Goal: Check status

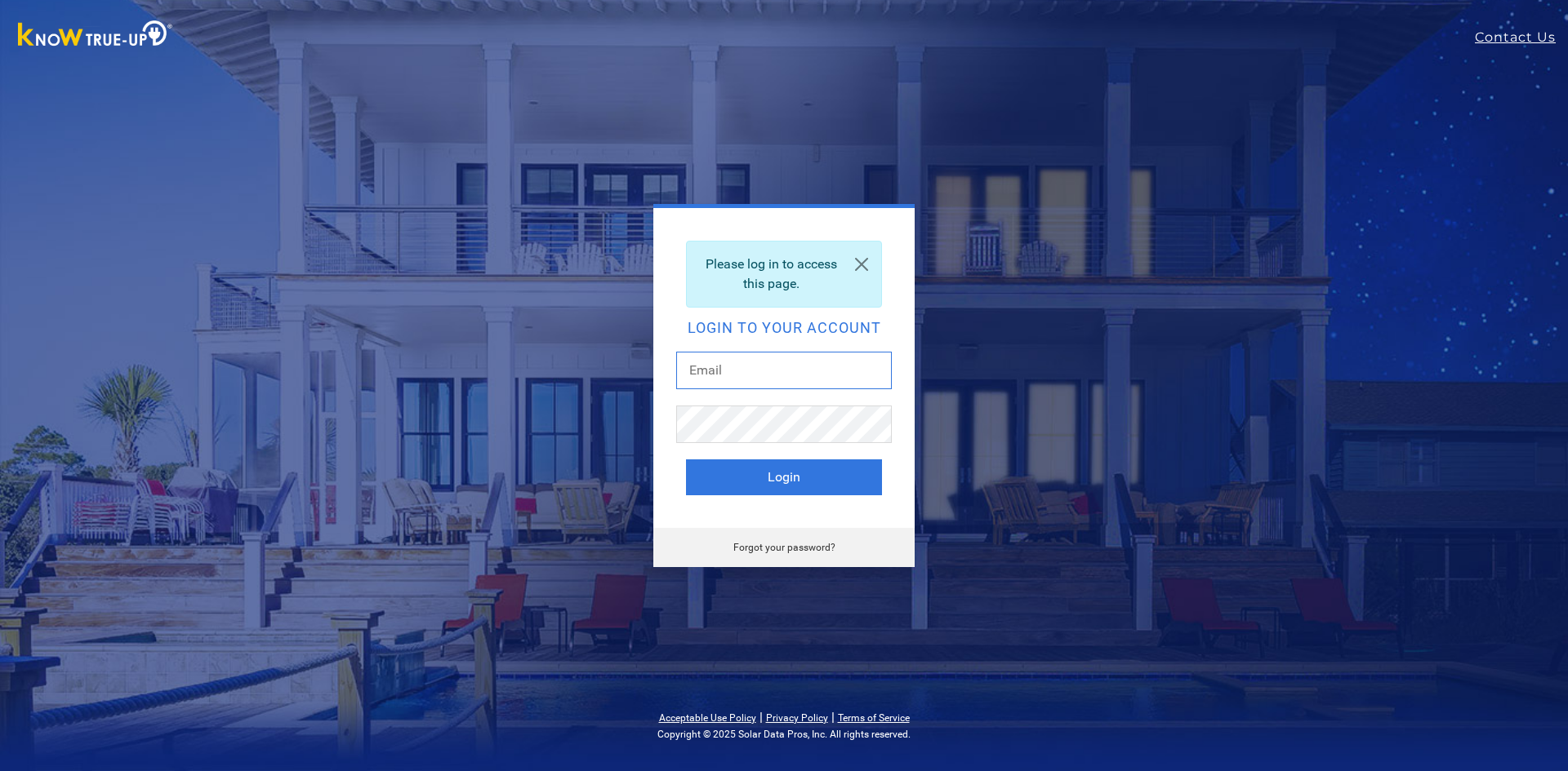
click at [812, 373] on input "text" at bounding box center [784, 371] width 216 height 38
click at [823, 367] on input "text" at bounding box center [784, 371] width 216 height 38
type input "[EMAIL_ADDRESS][DOMAIN_NAME]"
click at [828, 468] on button "Login" at bounding box center [784, 477] width 196 height 36
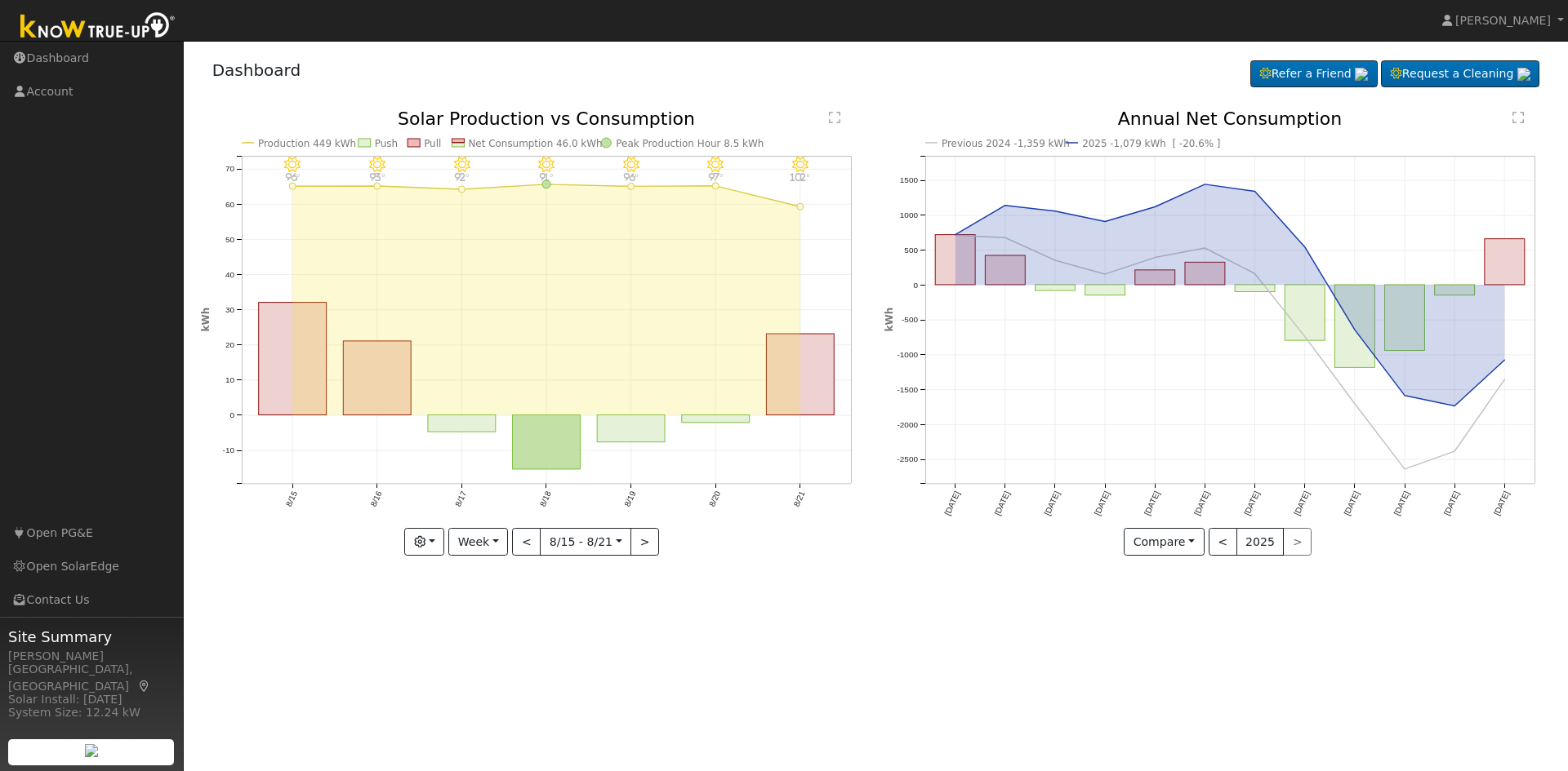
click at [1287, 540] on div "< 2025 >" at bounding box center [1260, 542] width 104 height 28
click at [1221, 543] on button "<" at bounding box center [1222, 542] width 29 height 28
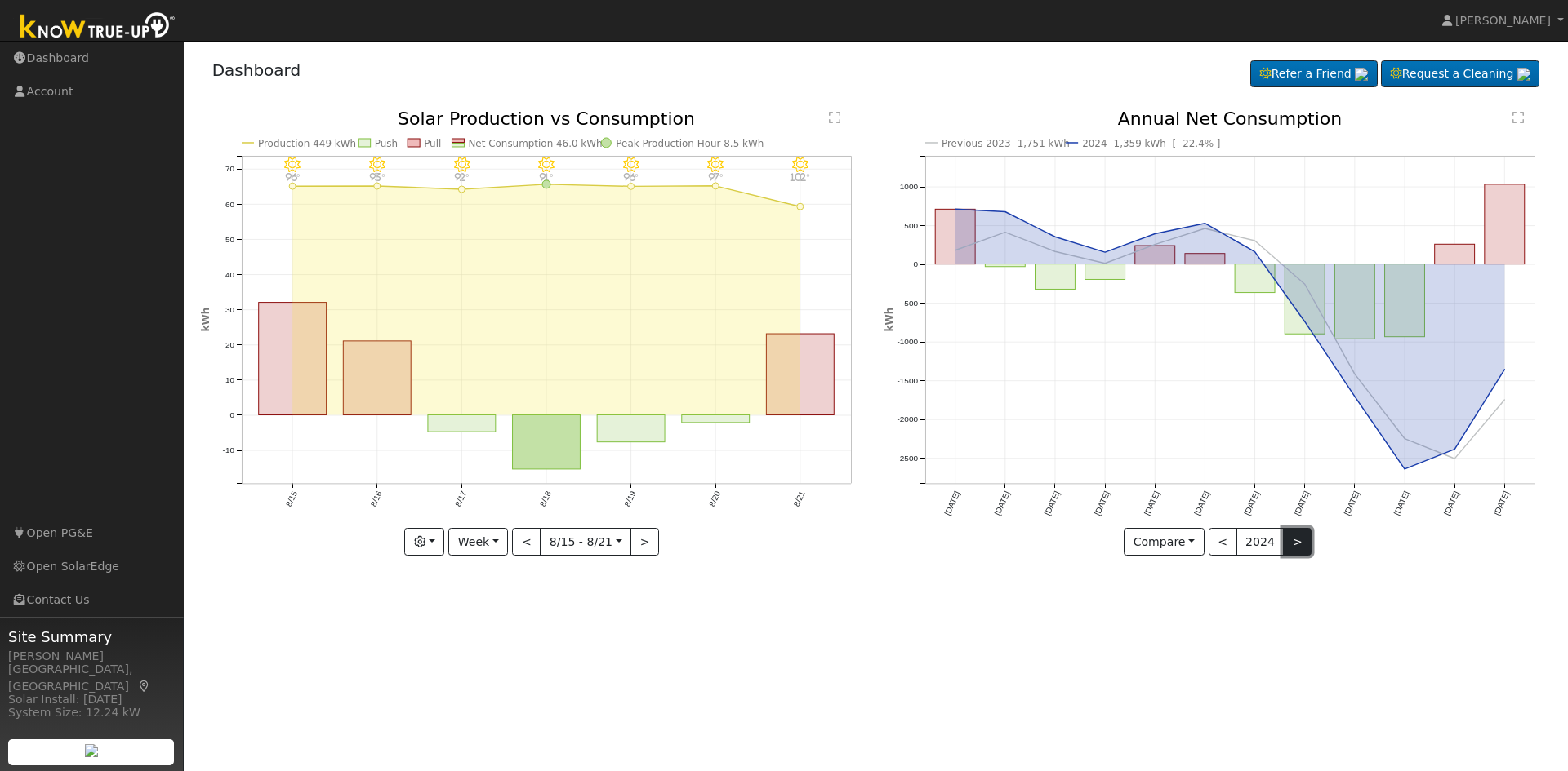
click at [1286, 539] on button ">" at bounding box center [1297, 542] width 29 height 28
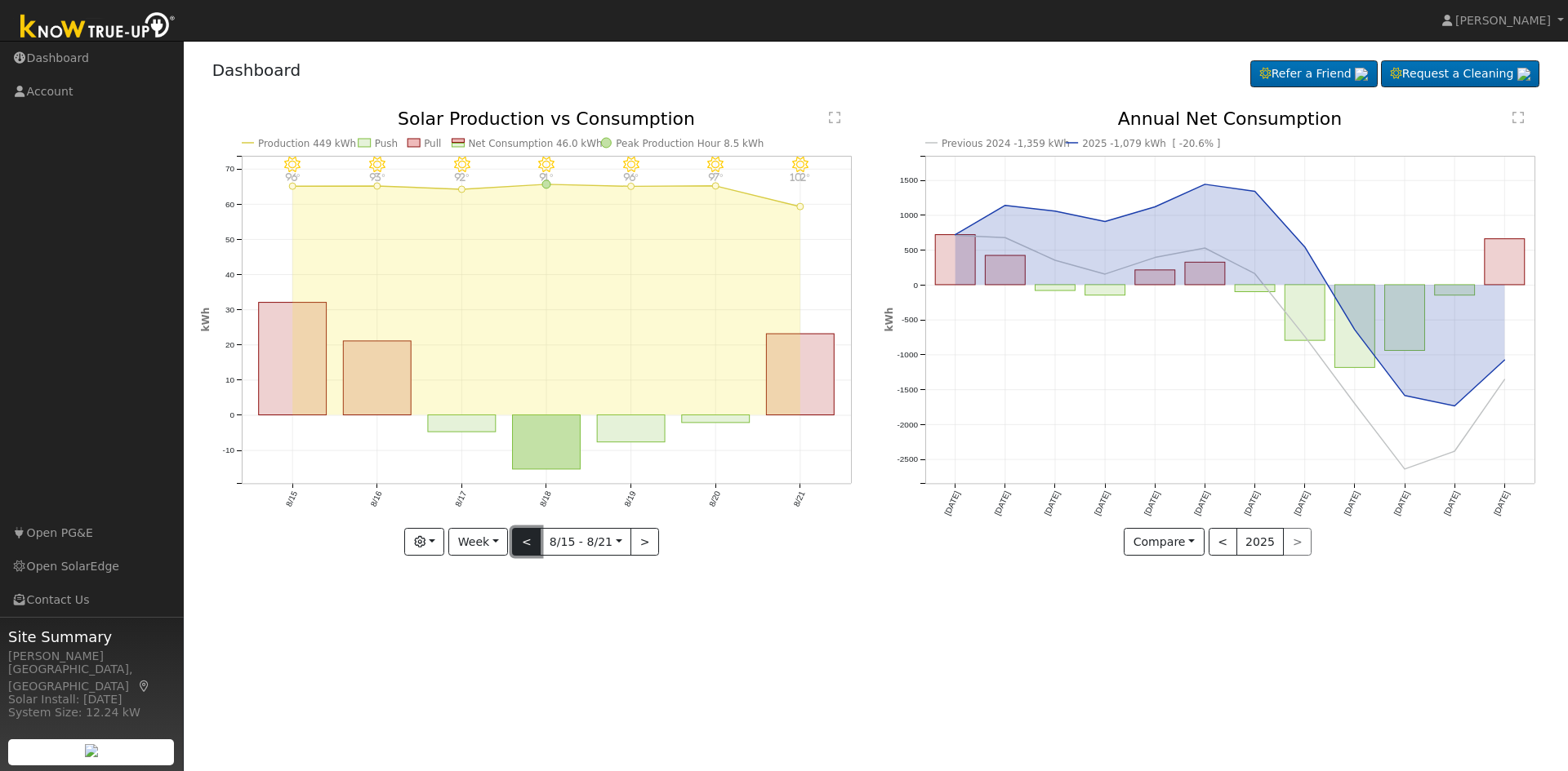
click at [533, 548] on button "<" at bounding box center [526, 542] width 29 height 28
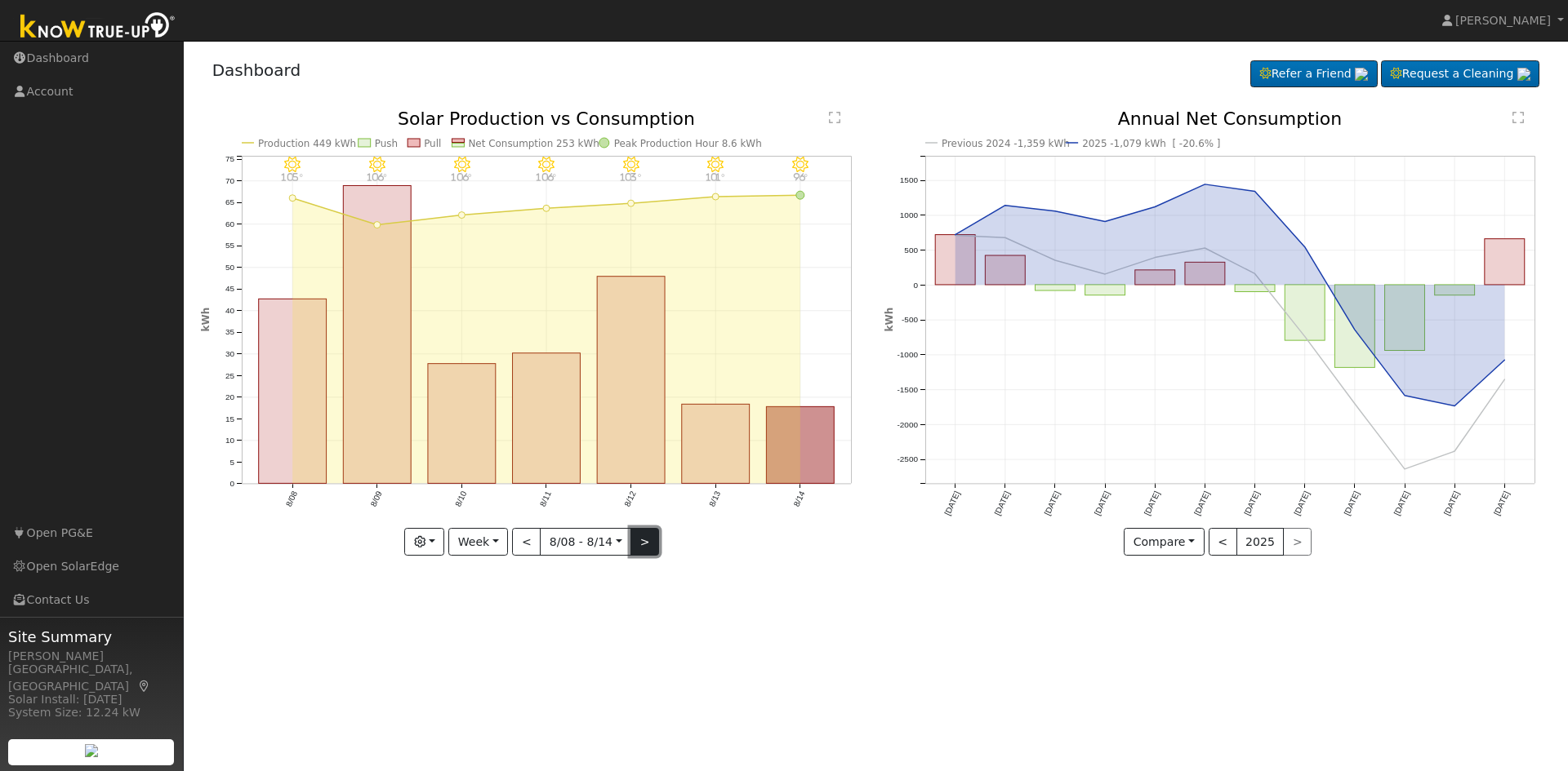
click at [653, 540] on button ">" at bounding box center [645, 542] width 29 height 28
type input "[DATE]"
